Goal: Task Accomplishment & Management: Manage account settings

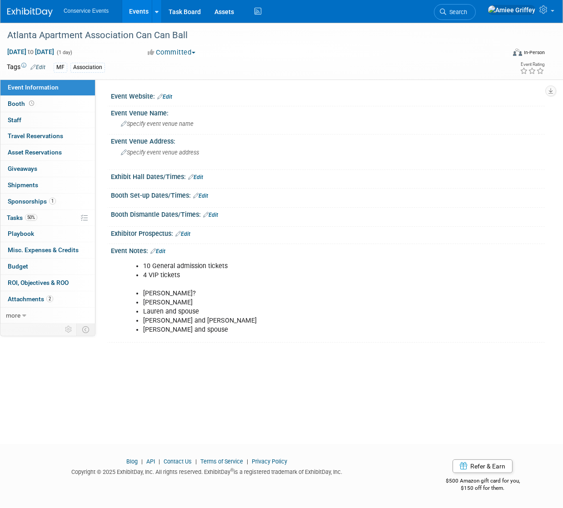
click at [169, 96] on link "Edit" at bounding box center [164, 97] width 15 height 6
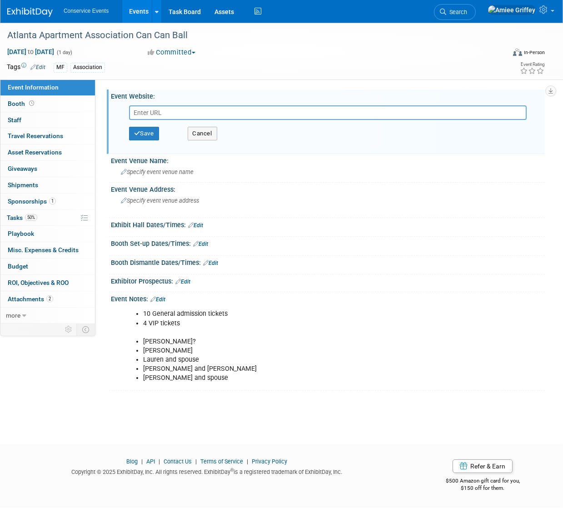
click at [164, 115] on input "text" at bounding box center [327, 112] width 397 height 15
type input "https://cancanball.org/?doing_wp_cron=1756999770.2402939796447753906250"
click at [154, 136] on button "Save" at bounding box center [144, 134] width 30 height 14
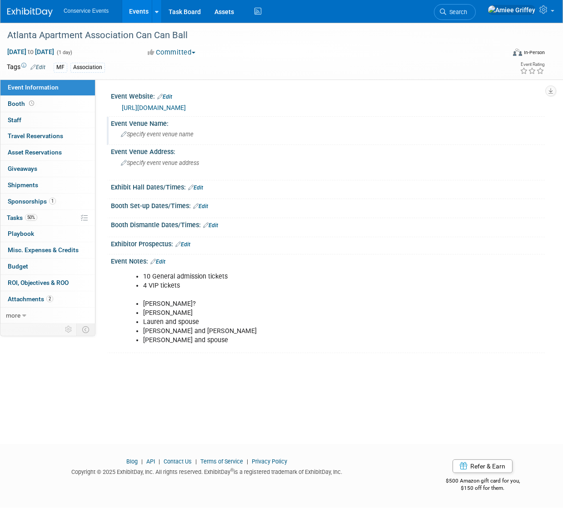
click at [162, 135] on span "Specify event venue name" at bounding box center [157, 134] width 73 height 7
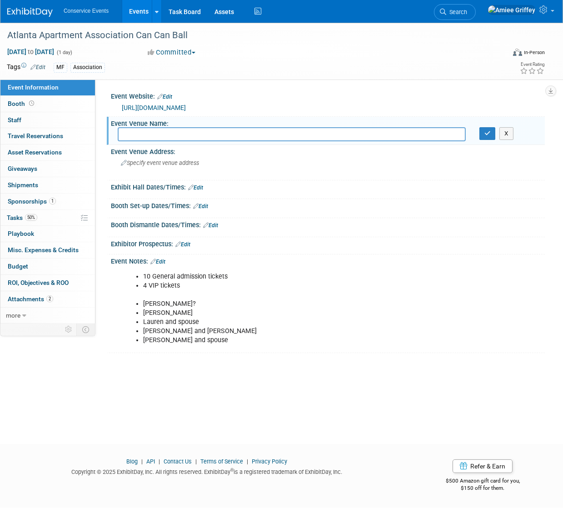
click at [169, 135] on input "text" at bounding box center [292, 134] width 348 height 14
type input "The [GEOGRAPHIC_DATA]"
click at [487, 131] on icon "button" at bounding box center [487, 133] width 6 height 6
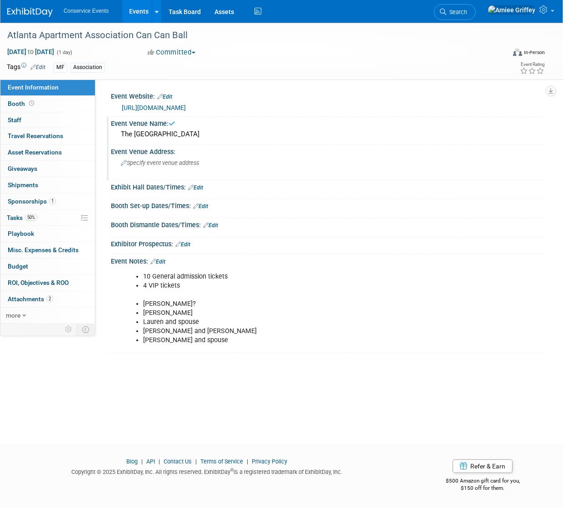
click at [164, 162] on span "Specify event venue address" at bounding box center [160, 162] width 78 height 7
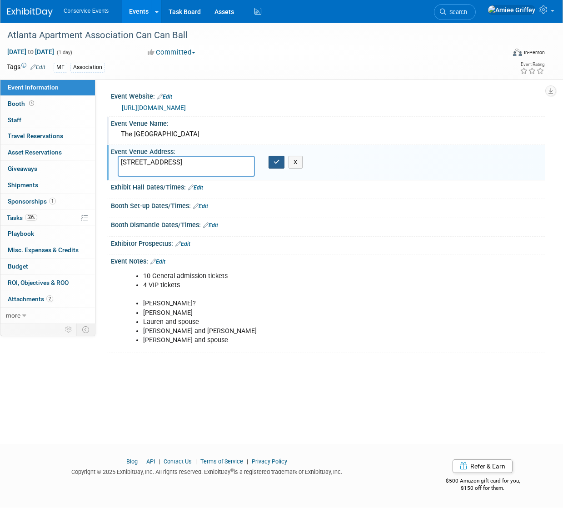
type textarea "1065 Peachtree St NE, Atlanta, GA 30309"
click at [278, 161] on icon "button" at bounding box center [276, 162] width 6 height 6
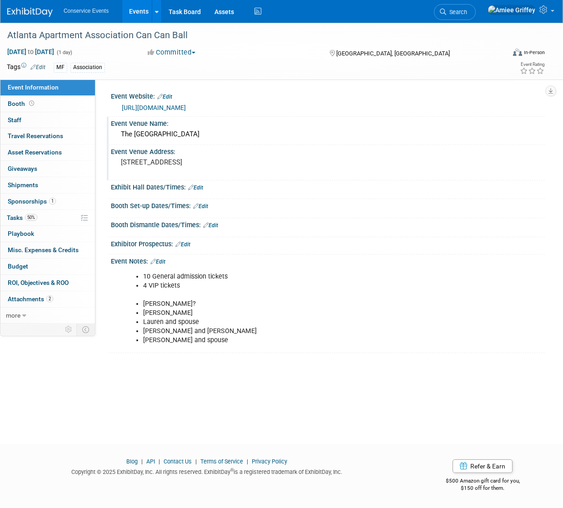
click at [142, 16] on link "Events" at bounding box center [138, 11] width 33 height 23
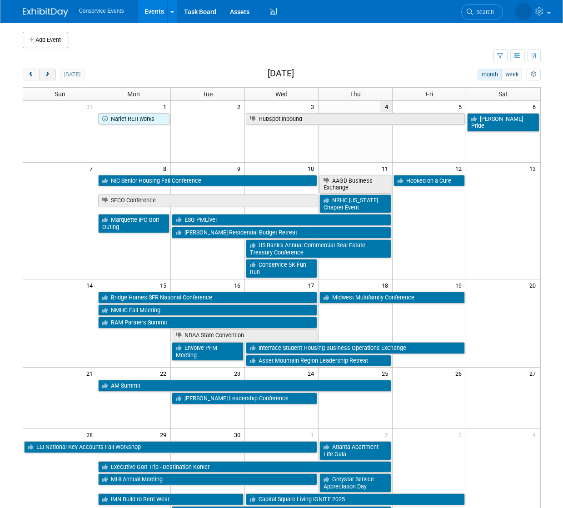
click at [51, 74] on button "next" at bounding box center [47, 75] width 17 height 12
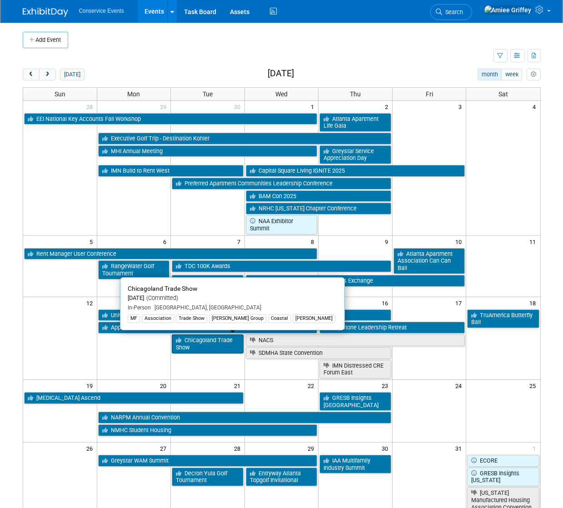
click at [210, 346] on link "Chicagoland Trade Show" at bounding box center [208, 343] width 72 height 19
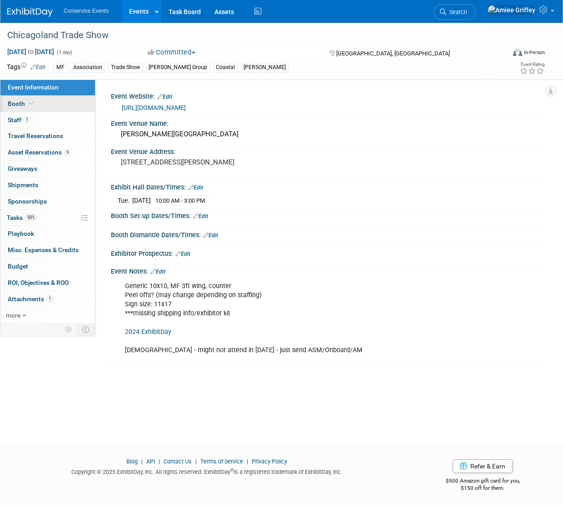
click at [38, 108] on link "Booth" at bounding box center [47, 104] width 94 height 16
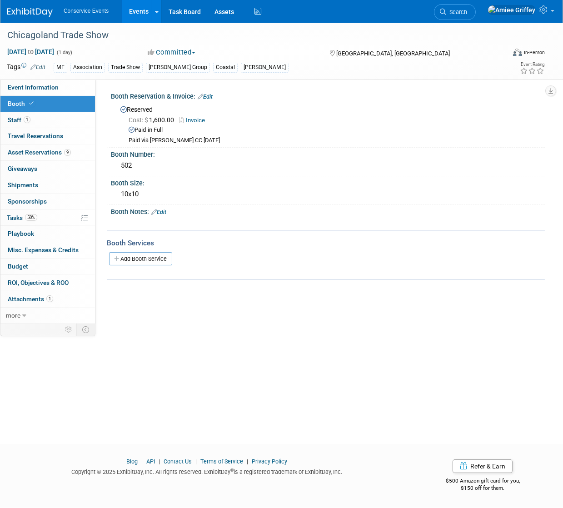
click at [165, 209] on link "Edit" at bounding box center [158, 212] width 15 height 6
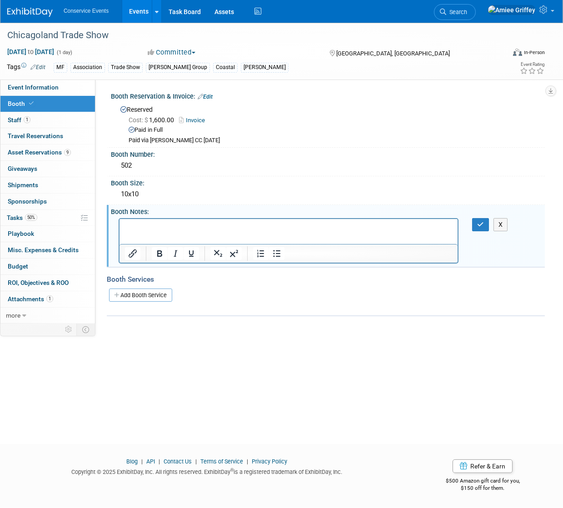
click at [148, 223] on p "Rich Text Area. Press ALT-0 for help." at bounding box center [287, 226] width 327 height 9
click at [422, 227] on p "Advance Warehouse Receiving Dates:Monday, September 1, 2025 - Tuesday, October …" at bounding box center [287, 226] width 327 height 9
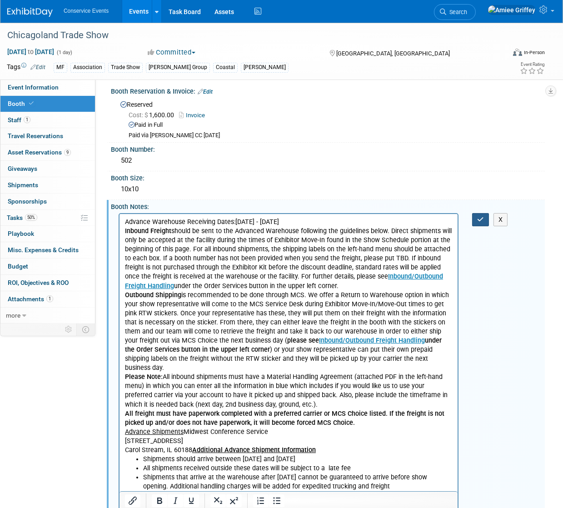
click at [481, 218] on icon "button" at bounding box center [480, 219] width 7 height 6
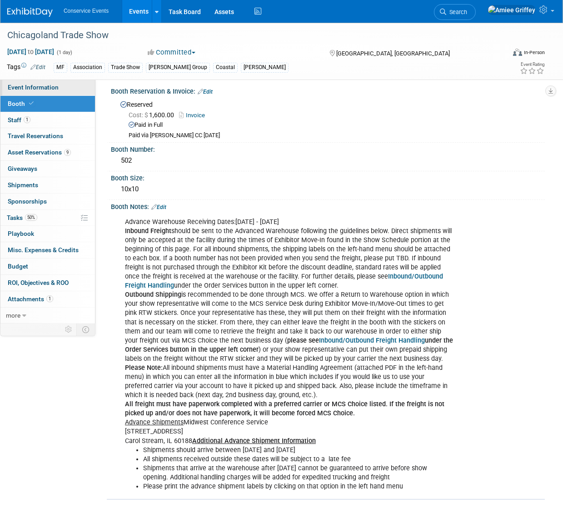
click at [60, 89] on link "Event Information" at bounding box center [47, 87] width 94 height 16
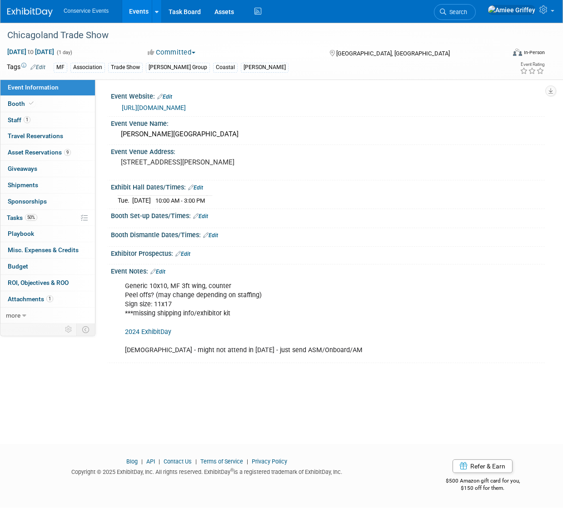
click at [198, 191] on link "Edit" at bounding box center [195, 187] width 15 height 6
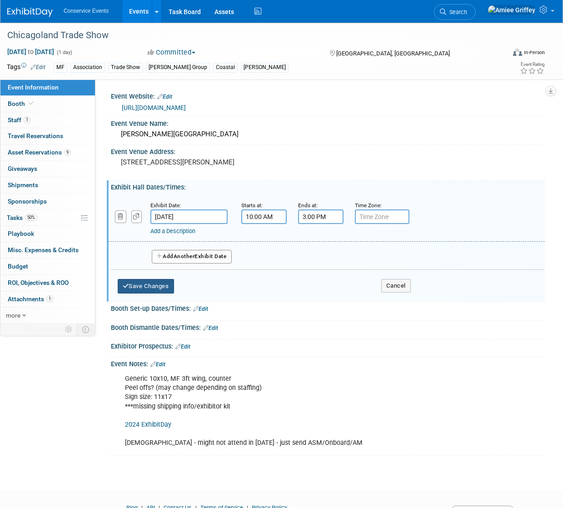
click at [155, 291] on button "Save Changes" at bounding box center [146, 286] width 56 height 15
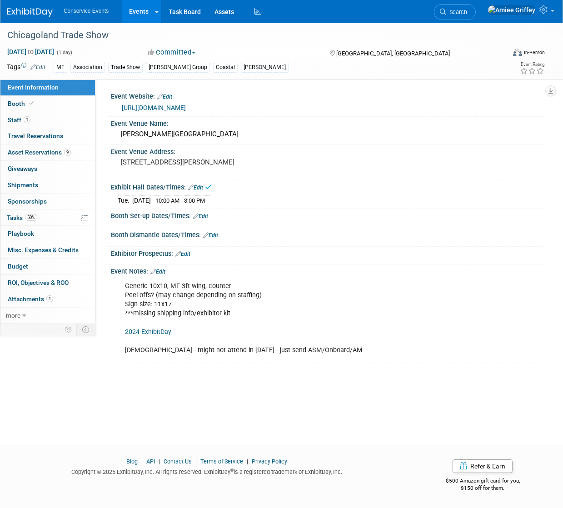
click at [201, 219] on link "Edit" at bounding box center [200, 216] width 15 height 6
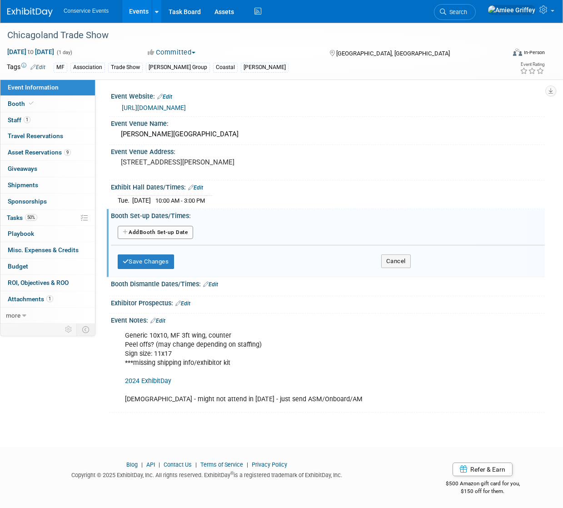
click at [169, 239] on button "Add Another Booth Set-up Date" at bounding box center [155, 233] width 75 height 14
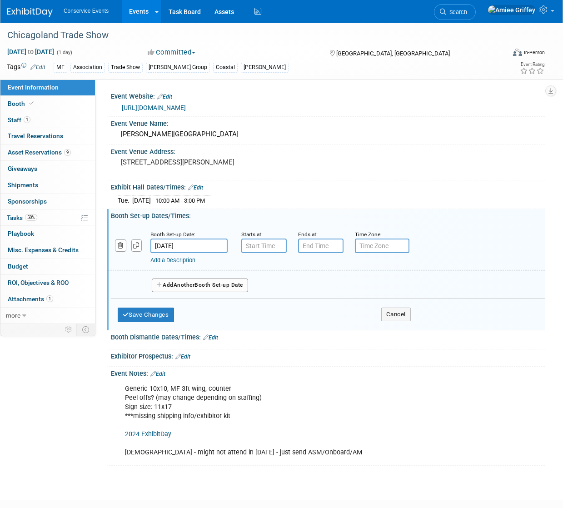
type input "7:00 AM"
click at [266, 252] on input "7:00 AM" at bounding box center [263, 245] width 45 height 15
click at [340, 336] on span at bounding box center [329, 328] width 61 height 16
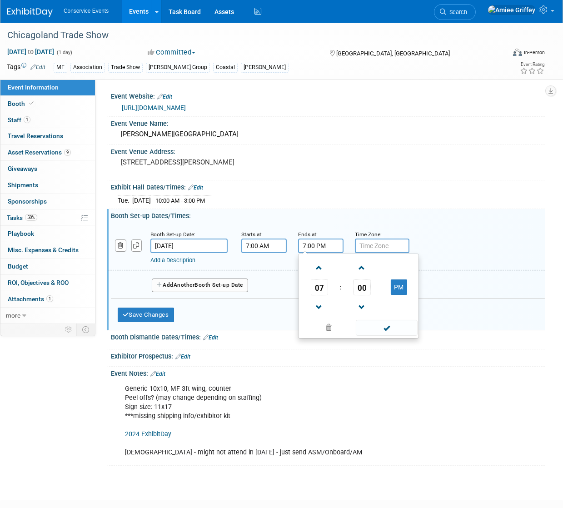
click at [320, 253] on input "7:00 PM" at bounding box center [320, 245] width 45 height 15
click at [320, 295] on span "07" at bounding box center [319, 287] width 17 height 16
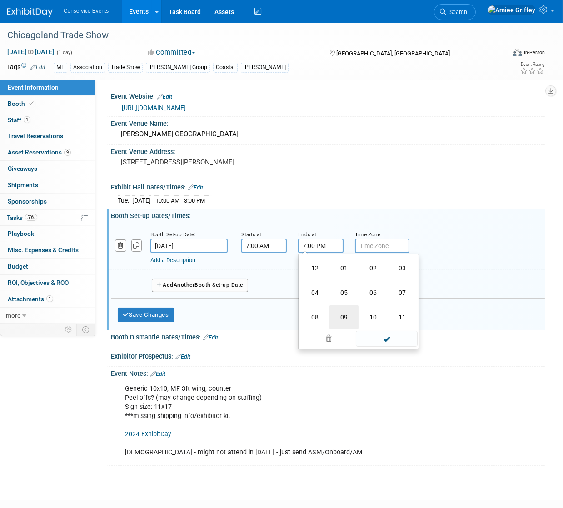
click at [344, 321] on td "09" at bounding box center [343, 317] width 29 height 25
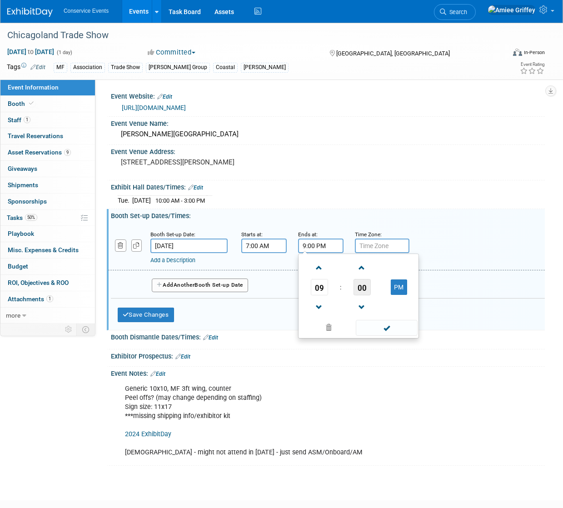
click at [367, 295] on span "00" at bounding box center [361, 287] width 17 height 16
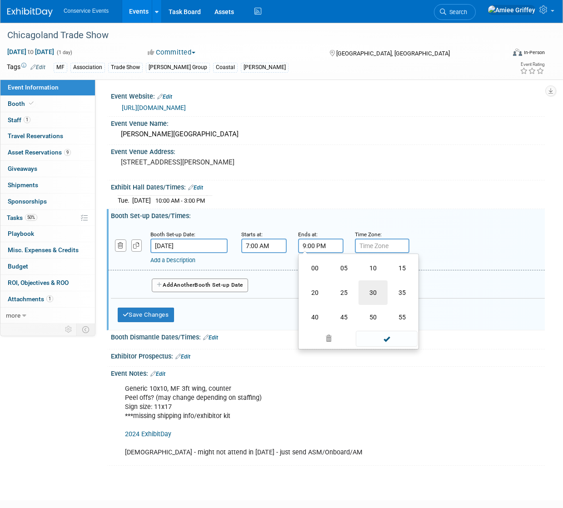
click at [374, 299] on td "30" at bounding box center [372, 292] width 29 height 25
type input "9:30 PM"
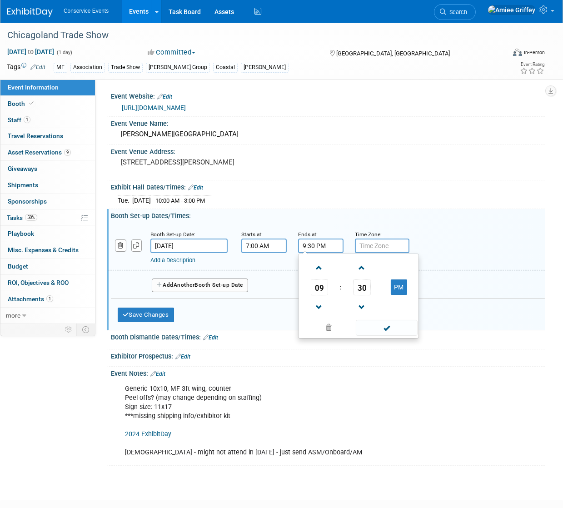
click at [376, 336] on span at bounding box center [386, 328] width 61 height 16
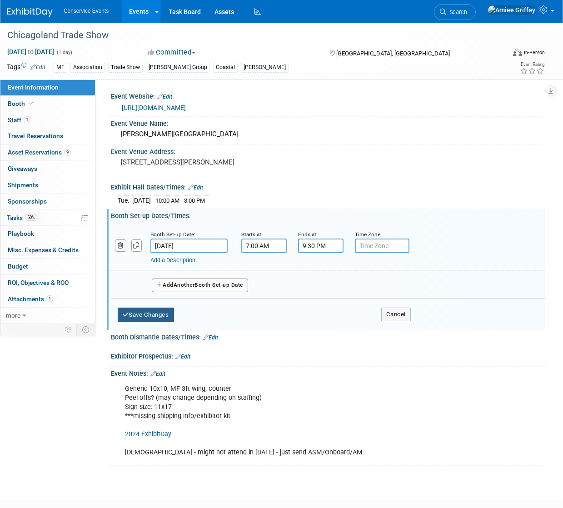
click at [154, 322] on button "Save Changes" at bounding box center [146, 314] width 56 height 15
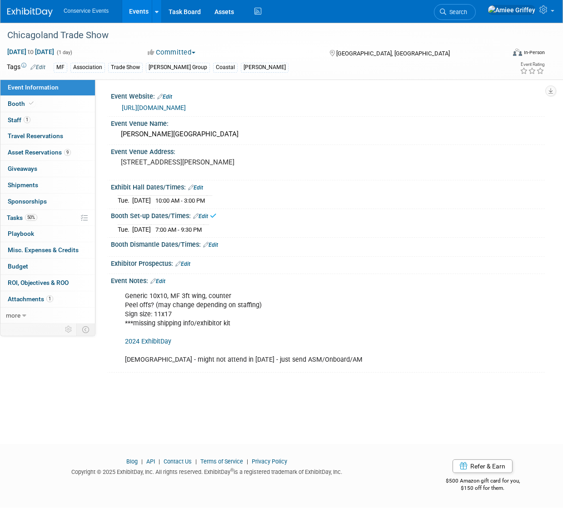
click at [218, 248] on link "Edit" at bounding box center [210, 245] width 15 height 6
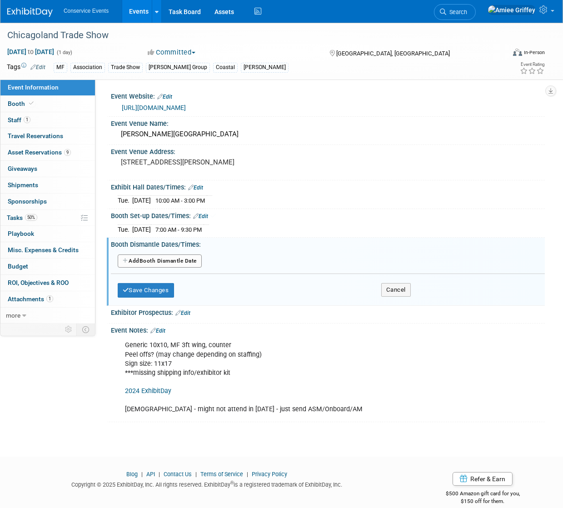
click at [166, 268] on button "Add Another Booth Dismantle Date" at bounding box center [160, 261] width 84 height 14
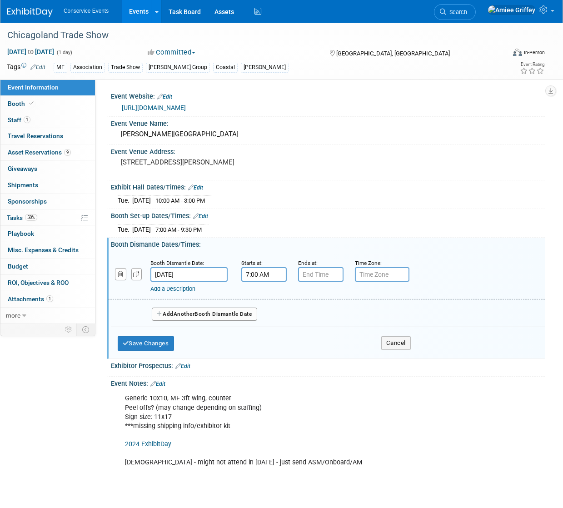
click at [259, 282] on input "7:00 AM" at bounding box center [263, 274] width 45 height 15
click at [265, 324] on span "07" at bounding box center [262, 315] width 17 height 16
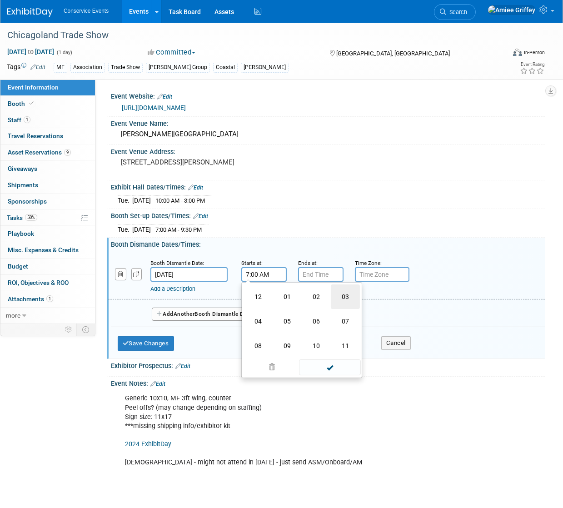
click at [350, 309] on td "03" at bounding box center [345, 296] width 29 height 25
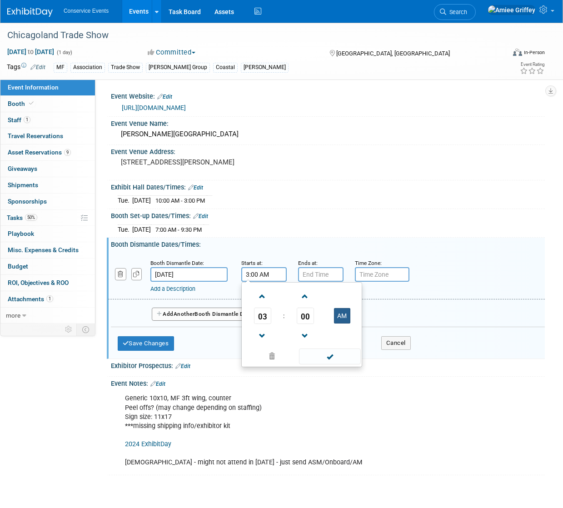
click at [339, 323] on button "AM" at bounding box center [342, 315] width 16 height 15
type input "3:00 PM"
click at [339, 364] on span at bounding box center [329, 356] width 61 height 16
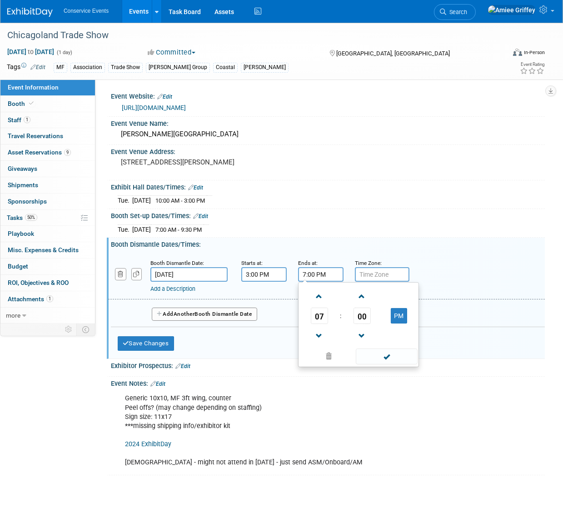
click at [317, 282] on input "7:00 PM" at bounding box center [320, 274] width 45 height 15
click at [317, 324] on span "07" at bounding box center [319, 315] width 17 height 16
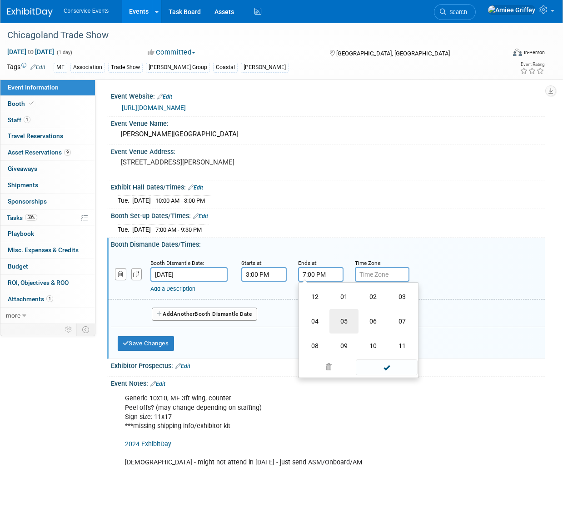
click at [348, 330] on td "05" at bounding box center [343, 321] width 29 height 25
type input "5:00 PM"
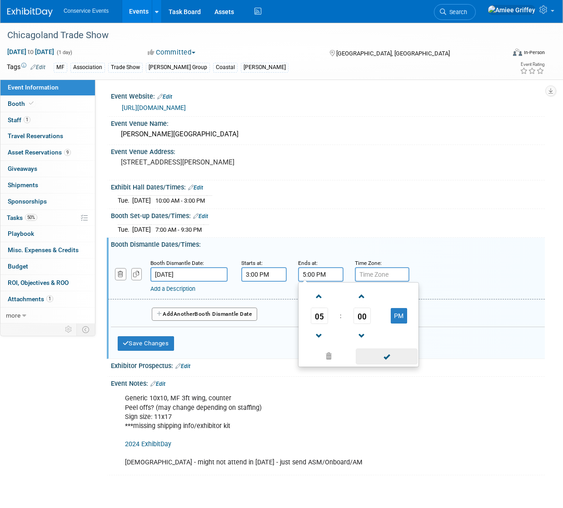
click at [384, 361] on span at bounding box center [386, 356] width 61 height 16
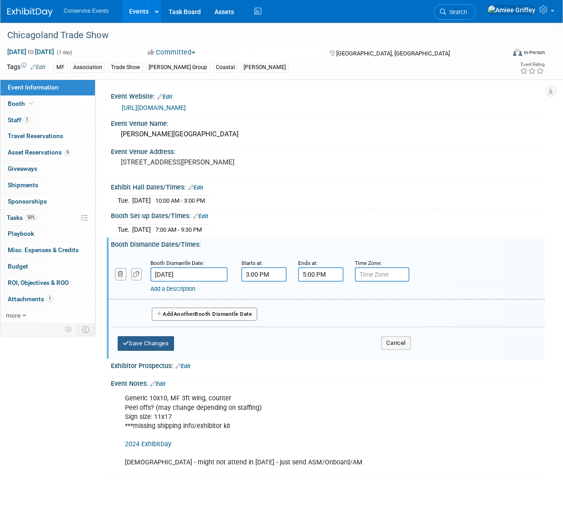
click at [144, 349] on button "Save Changes" at bounding box center [146, 343] width 56 height 15
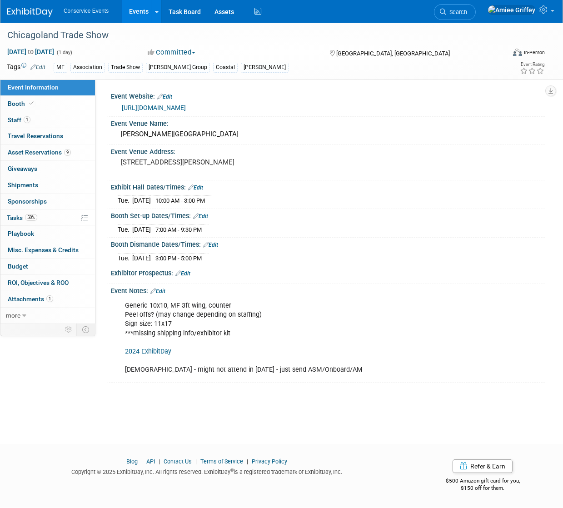
click at [188, 277] on link "Edit" at bounding box center [182, 273] width 15 height 6
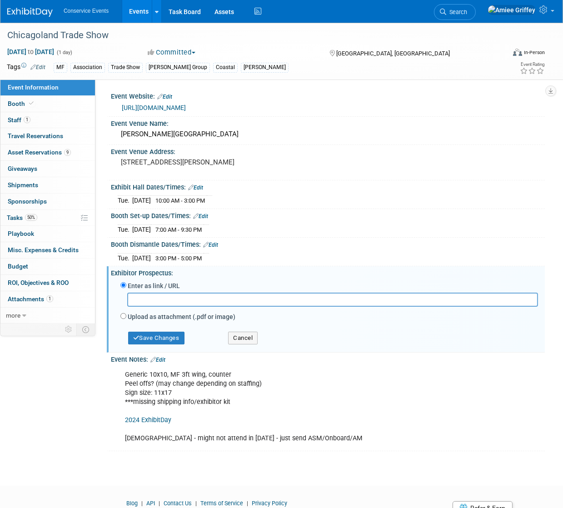
click at [165, 307] on input "text" at bounding box center [332, 300] width 411 height 14
type input "https://mcsexpo.boomerecommerce.com/Home/300/EventHome"
click at [170, 343] on button "Save Changes" at bounding box center [156, 338] width 56 height 13
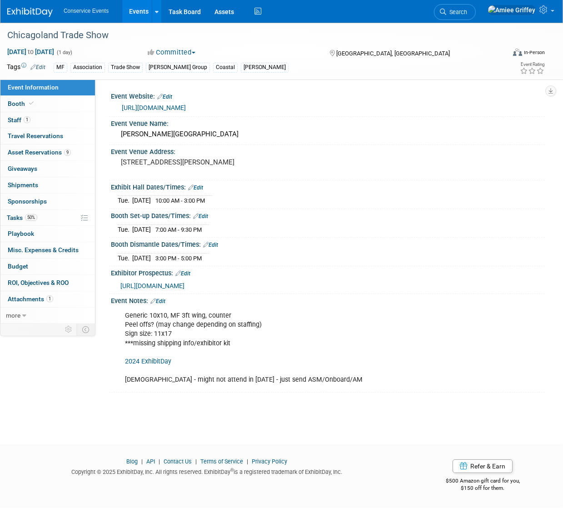
click at [165, 304] on link "Edit" at bounding box center [157, 301] width 15 height 6
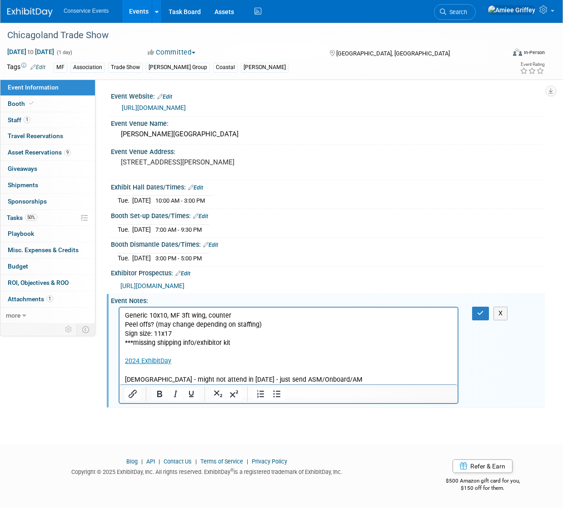
click at [233, 344] on p "Generic 10x10, MF 3ft wing, counter Peel offs? (may change depending on staffin…" at bounding box center [287, 347] width 327 height 73
drag, startPoint x: 245, startPoint y: 343, endPoint x: 124, endPoint y: 344, distance: 120.8
click at [124, 344] on p "Generic 10x10, MF 3ft wing, counter Peel offs? (may change depending on staffin…" at bounding box center [287, 347] width 327 height 73
click at [253, 343] on p "Generic 10x10, MF 3ft wing, counter Peel offs? (may change depending on staffin…" at bounding box center [287, 347] width 327 height 73
click at [482, 316] on icon "button" at bounding box center [480, 313] width 7 height 6
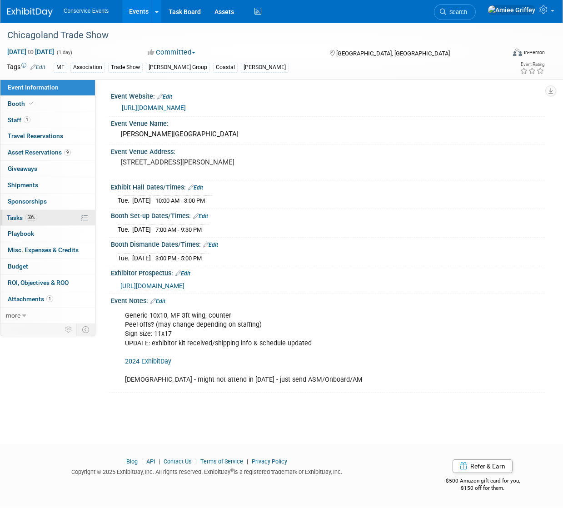
click at [21, 222] on link "50% Tasks 50%" at bounding box center [47, 218] width 94 height 16
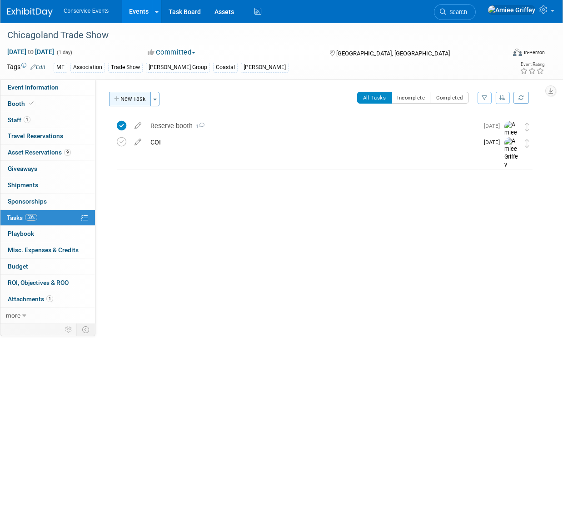
click at [127, 97] on button "New Task" at bounding box center [130, 99] width 42 height 15
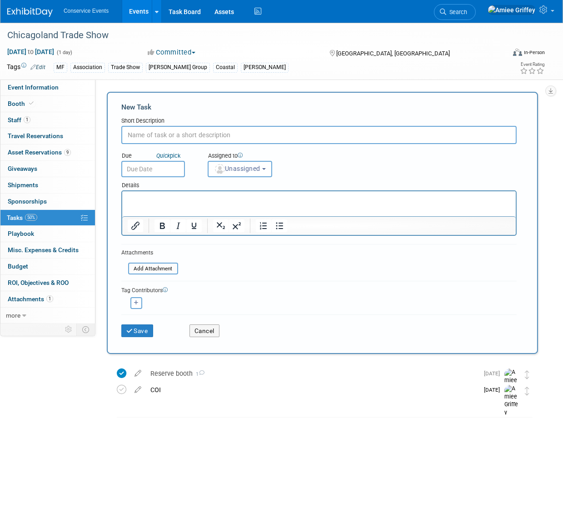
click at [154, 133] on input "text" at bounding box center [318, 135] width 395 height 18
type input "Show services"
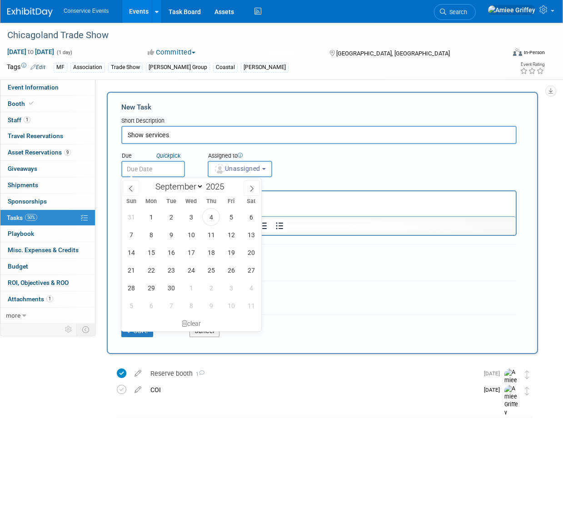
click at [166, 168] on input "text" at bounding box center [153, 169] width 64 height 16
click at [232, 271] on span "26" at bounding box center [231, 270] width 18 height 18
type input "Sep 26, 2025"
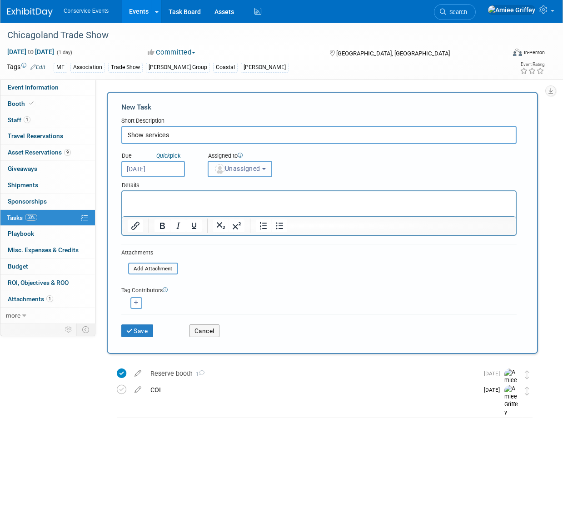
click at [233, 163] on button "Unassigned" at bounding box center [240, 169] width 64 height 16
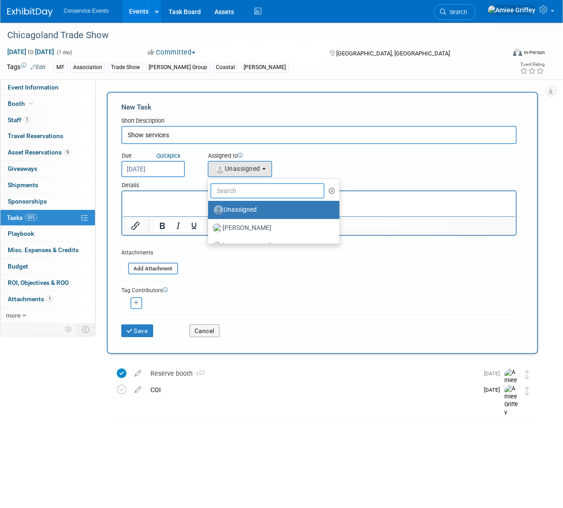
click at [256, 189] on input "text" at bounding box center [267, 190] width 114 height 15
type input "Amiee"
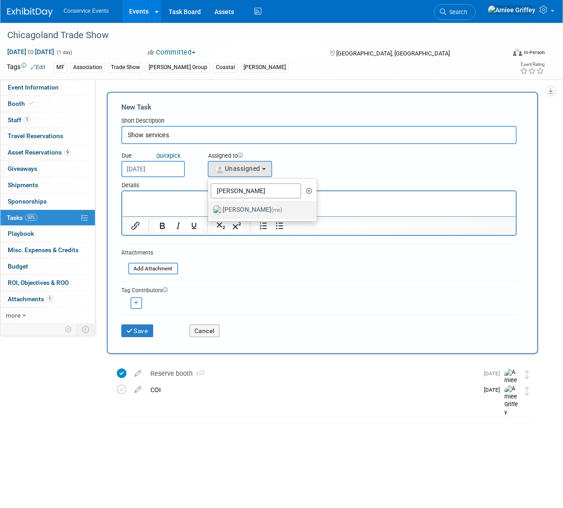
click at [250, 215] on label "Amiee Griffey (me)" at bounding box center [260, 210] width 95 height 15
click at [209, 212] on input "Amiee Griffey (me)" at bounding box center [206, 209] width 6 height 6
select select "28722387-35c6-4557-bb24-edeacb20f2e1"
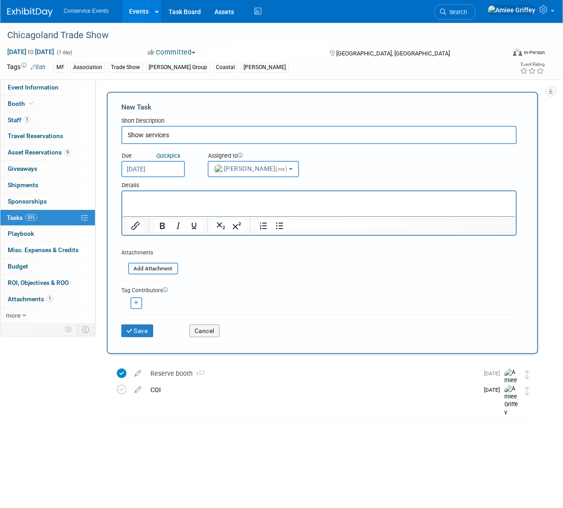
click at [150, 198] on p "Rich Text Area. Press ALT-0 for help." at bounding box center [318, 199] width 383 height 9
drag, startPoint x: 169, startPoint y: 210, endPoint x: 118, endPoint y: 210, distance: 51.3
click at [122, 210] on html "Discount deadline 9/30/25 MCS Expo Link" at bounding box center [318, 202] width 393 height 22
click at [130, 221] on icon "Insert/edit link" at bounding box center [135, 225] width 11 height 11
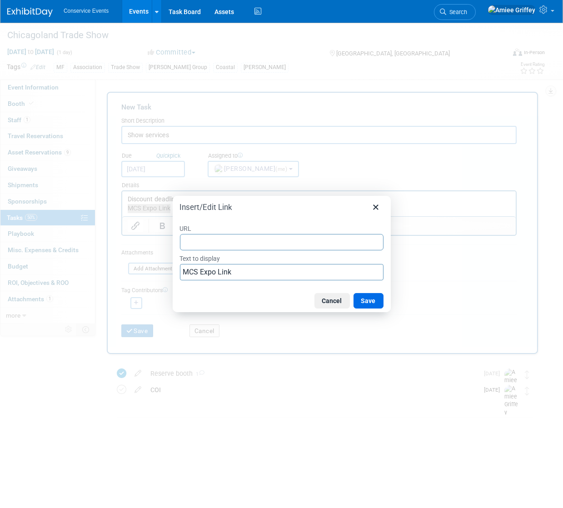
click at [212, 238] on input "URL" at bounding box center [281, 242] width 203 height 16
type input "https://mcsexpo.boomerecommerce.com/Home/300/EventHome"
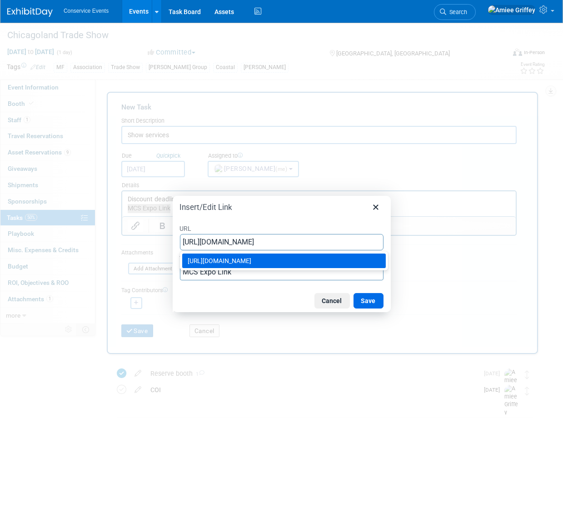
click at [277, 259] on div "https://mcsexpo.boomerecommerce.com/Home/300/EventHome" at bounding box center [285, 260] width 194 height 11
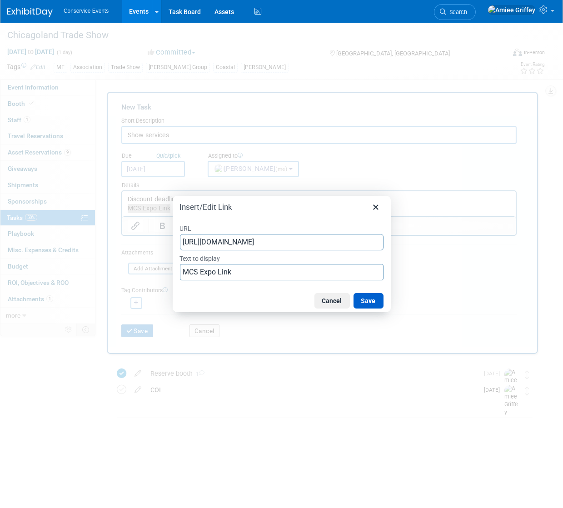
click at [366, 304] on button "Save" at bounding box center [368, 300] width 30 height 15
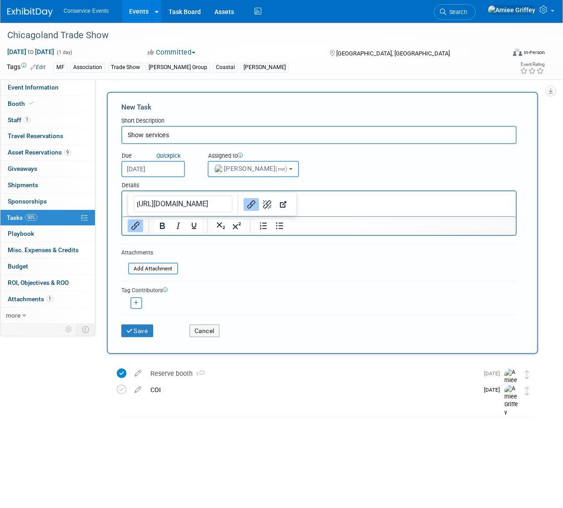
click at [313, 209] on p "MCS Expo Link" at bounding box center [318, 208] width 383 height 9
click at [349, 209] on p "MCS Expo Link" at bounding box center [318, 208] width 383 height 9
click at [391, 200] on p "Discount deadline 9/30/25" at bounding box center [318, 199] width 383 height 9
click at [218, 213] on html "Discount deadline 9/30/25 MCS Expo Link" at bounding box center [318, 202] width 393 height 22
click at [357, 207] on p "MCS Expo Link﻿" at bounding box center [318, 208] width 383 height 9
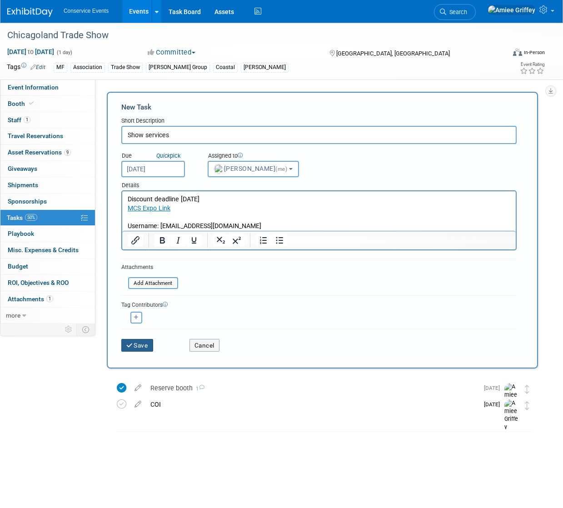
click at [132, 340] on button "Save" at bounding box center [137, 345] width 32 height 13
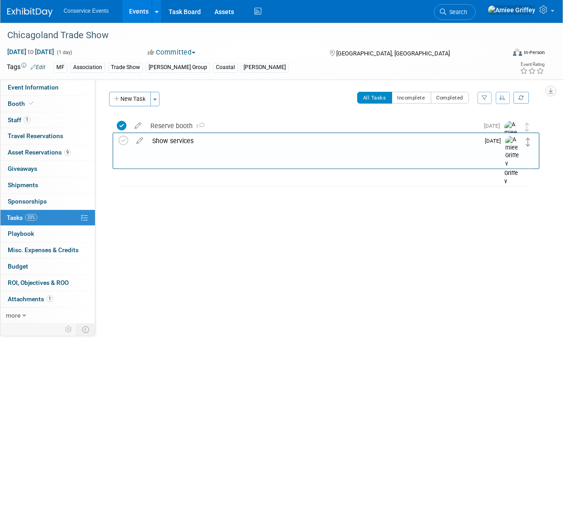
drag, startPoint x: 526, startPoint y: 128, endPoint x: 526, endPoint y: 142, distance: 14.6
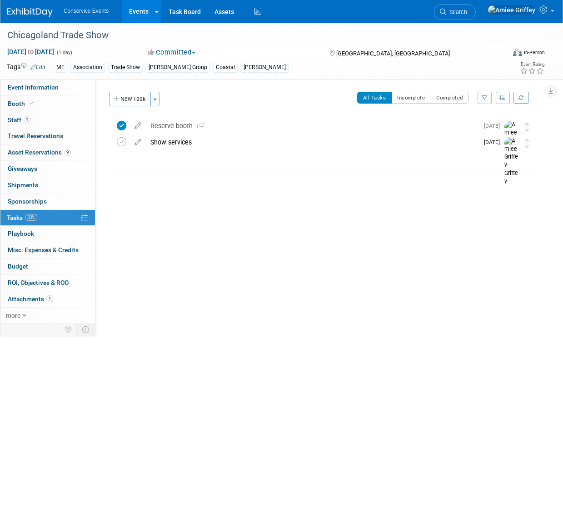
click at [144, 15] on link "Events" at bounding box center [138, 11] width 33 height 23
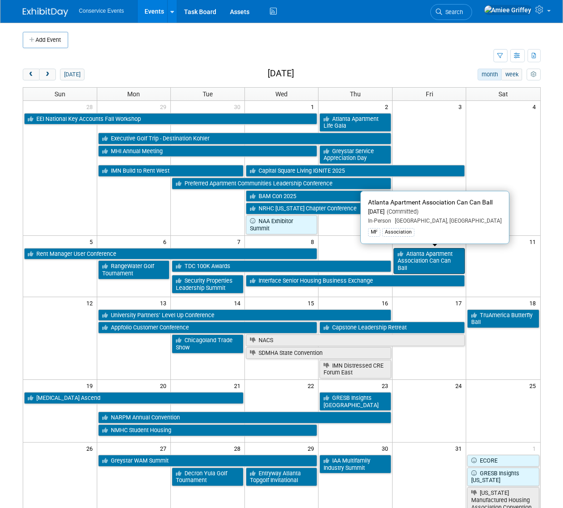
click at [437, 262] on link "Atlanta Apartment Association Can Can Ball" at bounding box center [429, 261] width 72 height 26
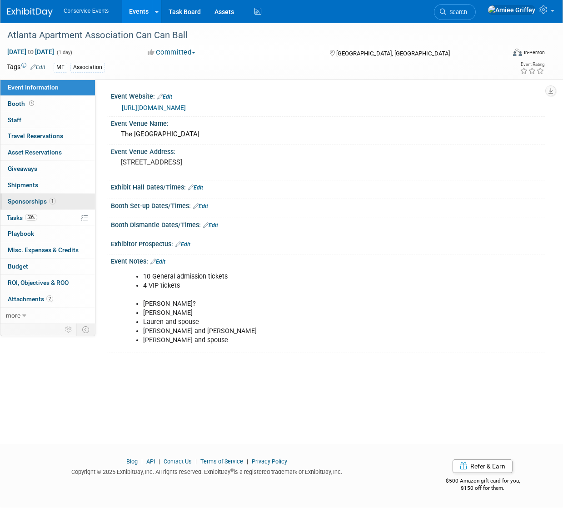
click at [30, 198] on span "Sponsorships 1" at bounding box center [32, 201] width 48 height 7
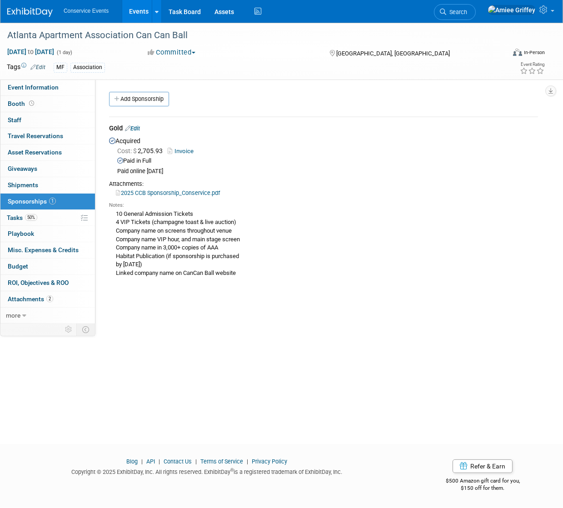
click at [144, 12] on link "Events" at bounding box center [138, 11] width 33 height 23
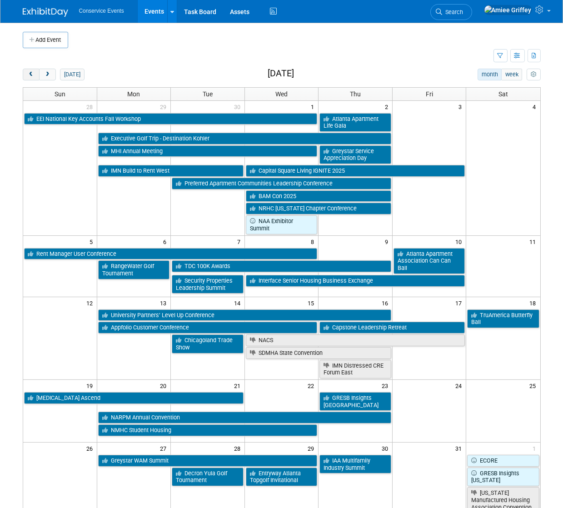
click at [30, 74] on span "prev" at bounding box center [31, 75] width 7 height 6
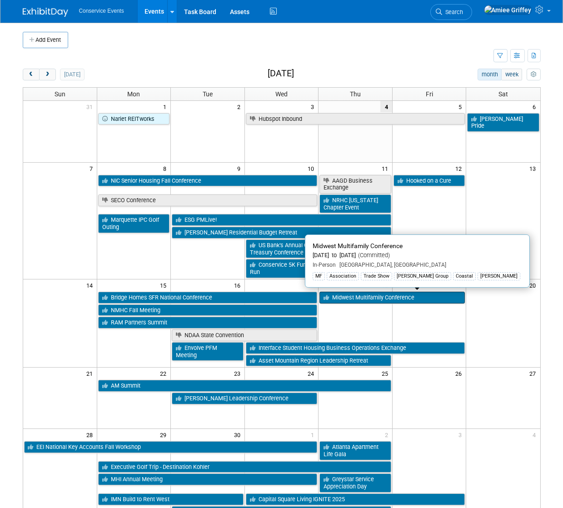
click at [412, 293] on link "Midwest Multifamily Conference" at bounding box center [391, 298] width 145 height 12
